Goal: Transaction & Acquisition: Purchase product/service

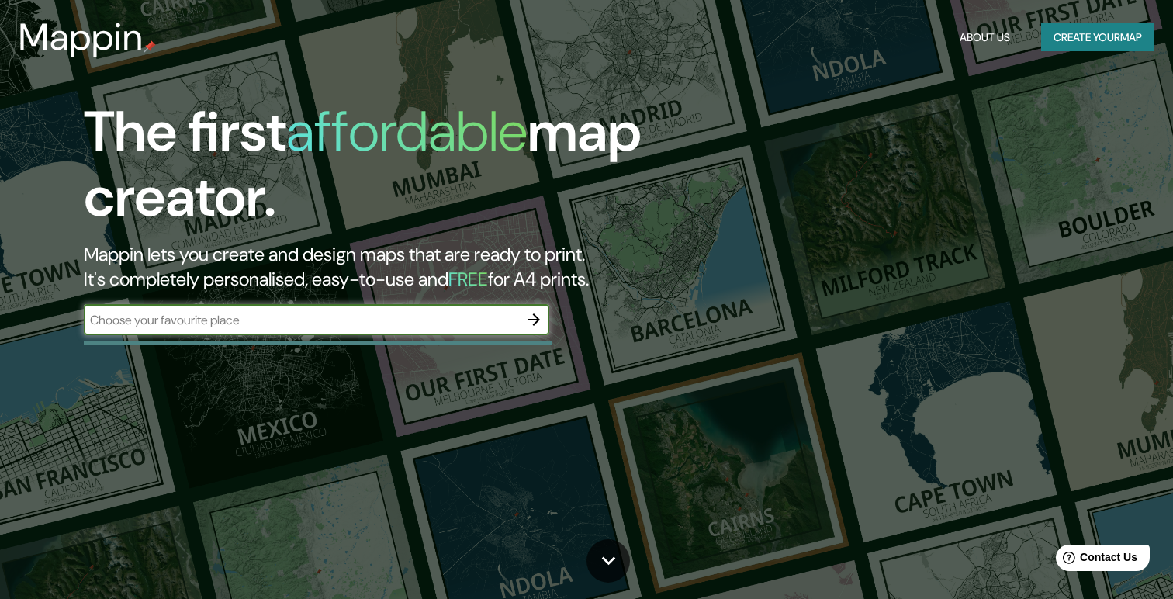
click at [327, 320] on input "text" at bounding box center [301, 320] width 434 height 18
type input "[PERSON_NAME]"
click at [536, 327] on icon "button" at bounding box center [533, 319] width 19 height 19
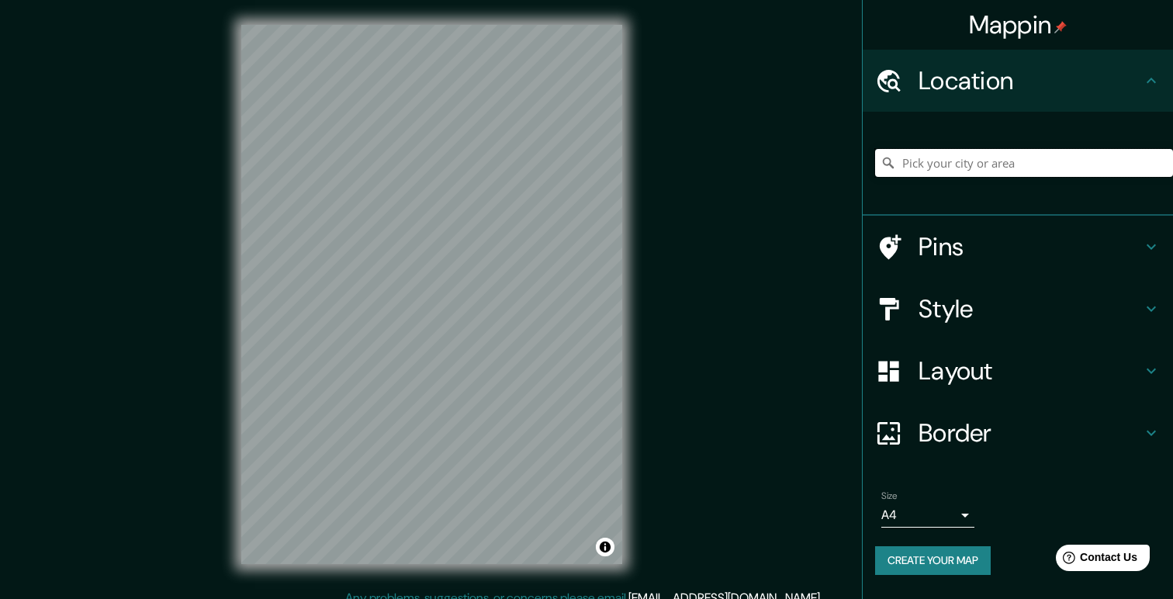
click at [984, 157] on input "Pick your city or area" at bounding box center [1024, 163] width 298 height 28
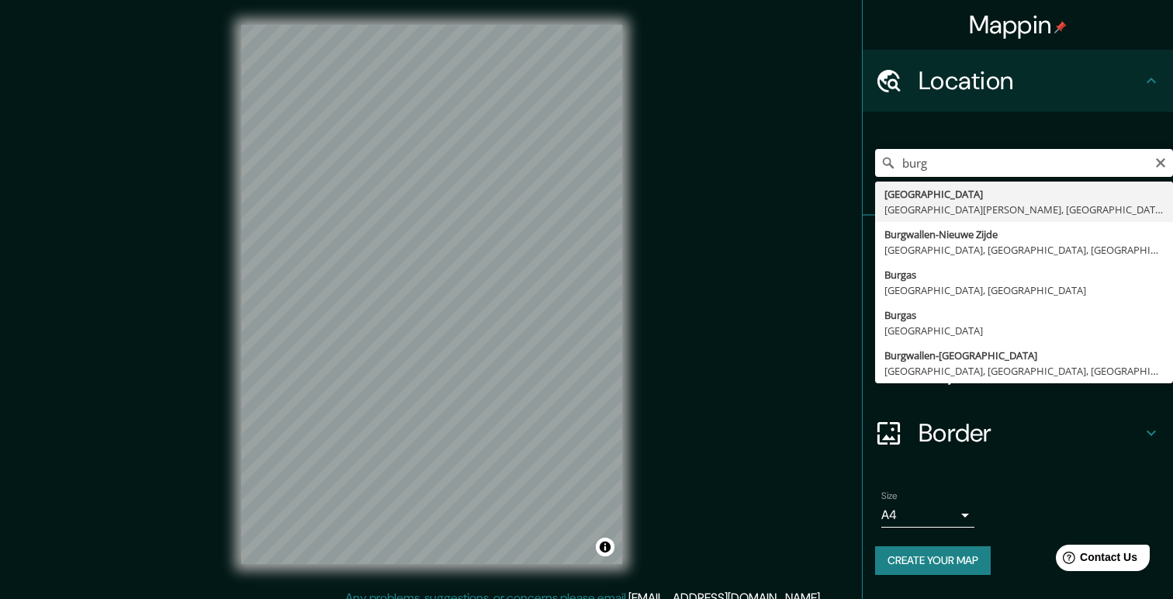
type input "[GEOGRAPHIC_DATA], [GEOGRAPHIC_DATA][PERSON_NAME], [GEOGRAPHIC_DATA]"
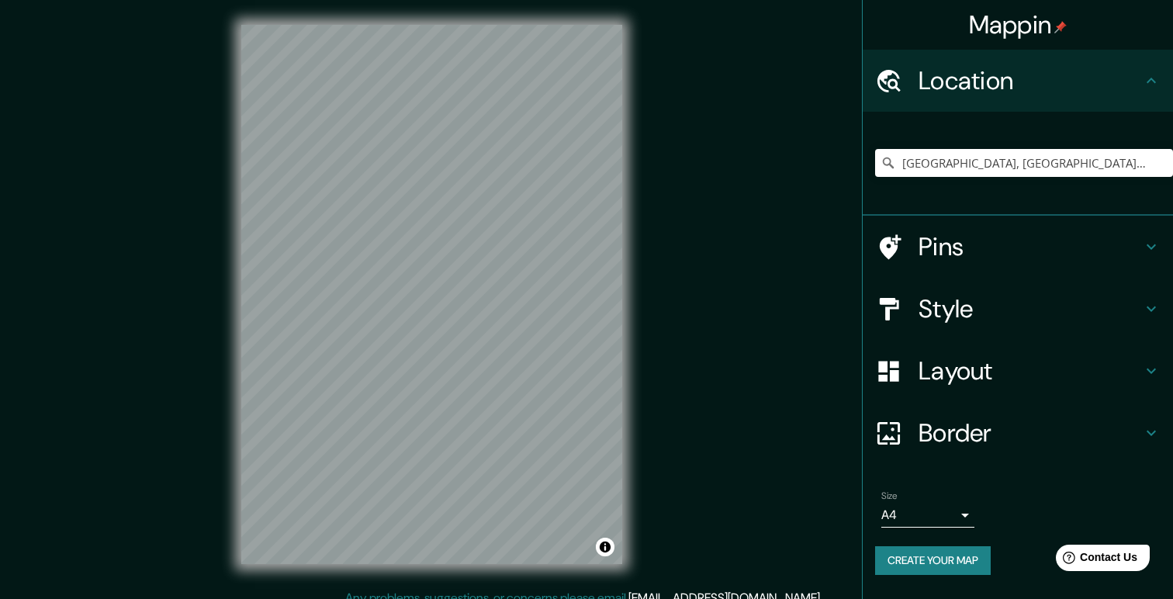
click at [952, 251] on h4 "Pins" at bounding box center [1030, 246] width 223 height 31
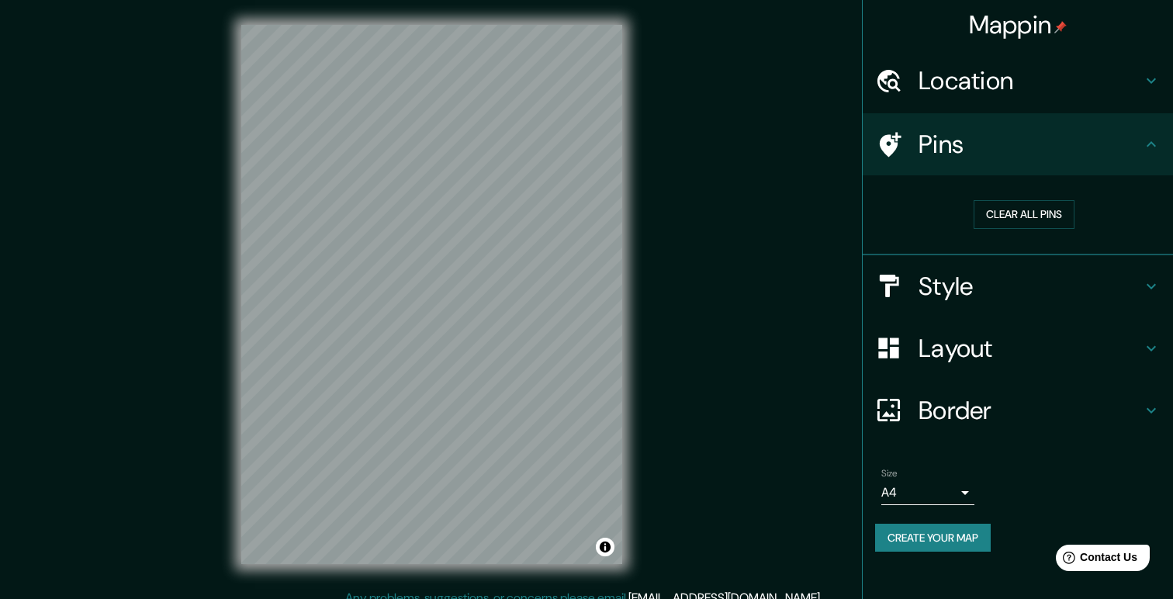
click at [981, 299] on h4 "Style" at bounding box center [1030, 286] width 223 height 31
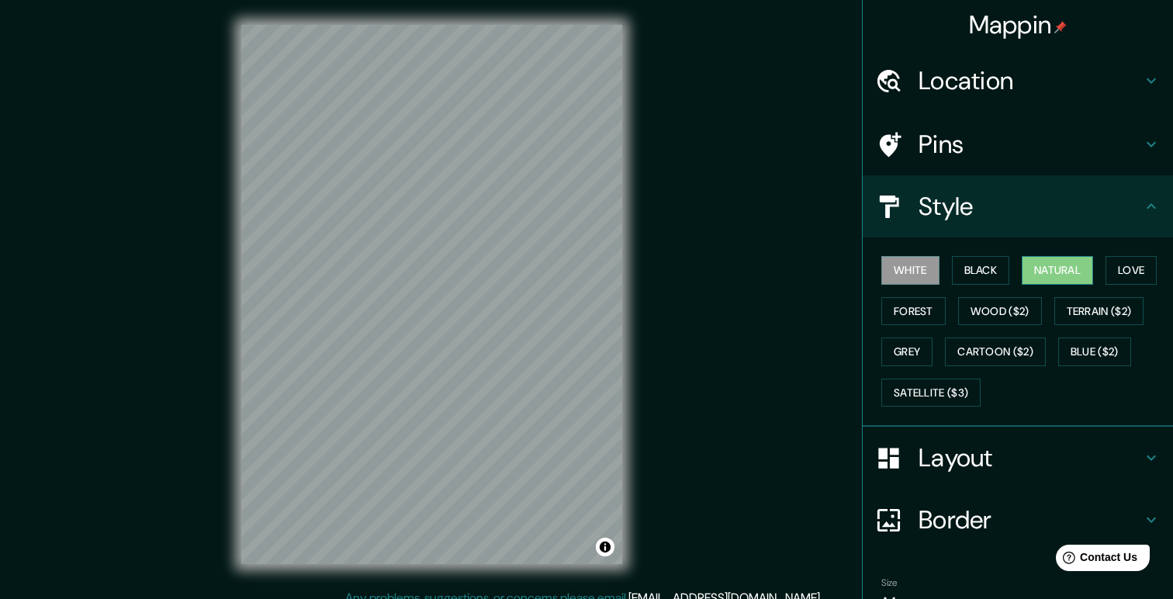
click at [1065, 268] on button "Natural" at bounding box center [1057, 270] width 71 height 29
click at [999, 340] on button "Cartoon ($2)" at bounding box center [995, 351] width 101 height 29
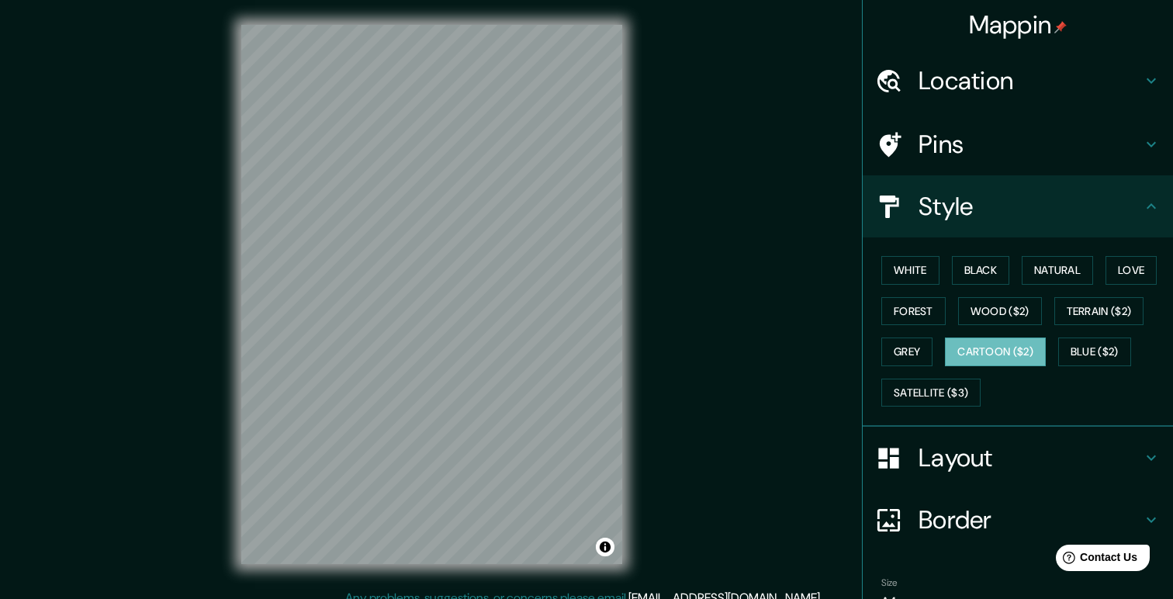
scroll to position [81, 0]
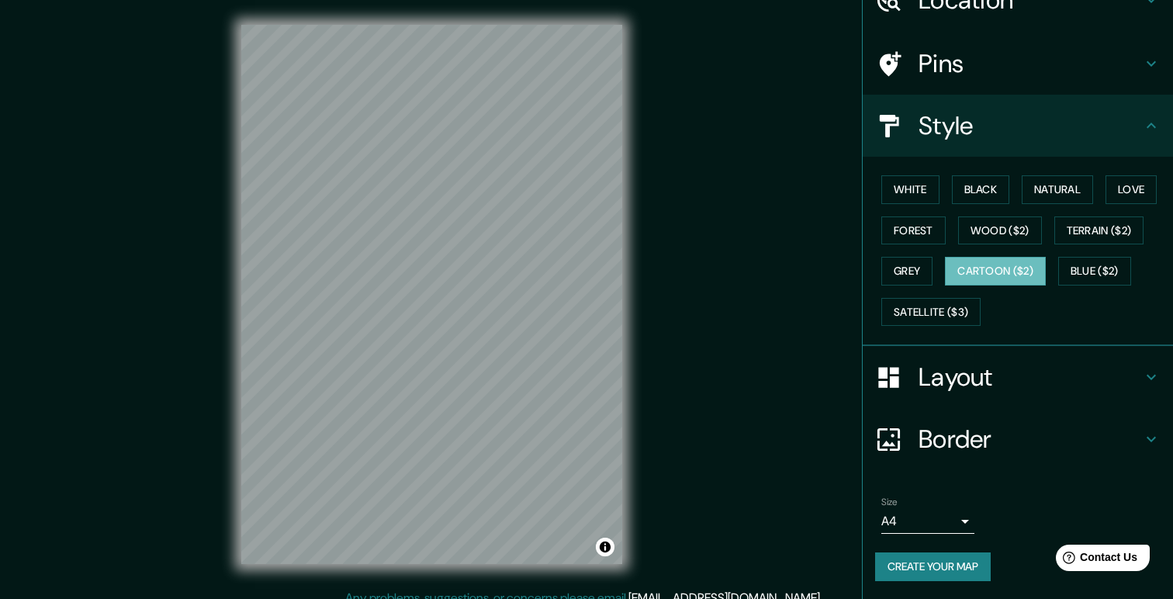
click at [961, 530] on body "Mappin Location [GEOGRAPHIC_DATA], [GEOGRAPHIC_DATA][PERSON_NAME], [GEOGRAPHIC_…" at bounding box center [586, 299] width 1173 height 599
click at [1011, 503] on div at bounding box center [586, 299] width 1173 height 599
